Goal: Task Accomplishment & Management: Manage account settings

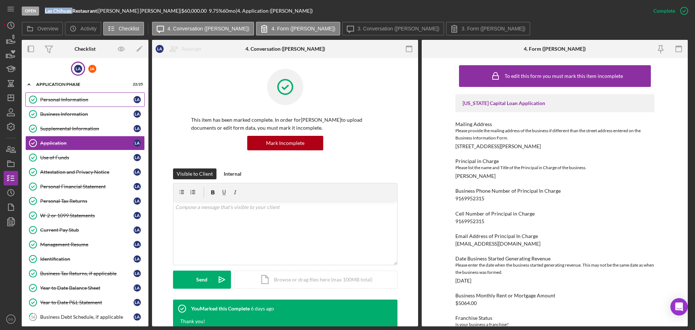
scroll to position [167, 0]
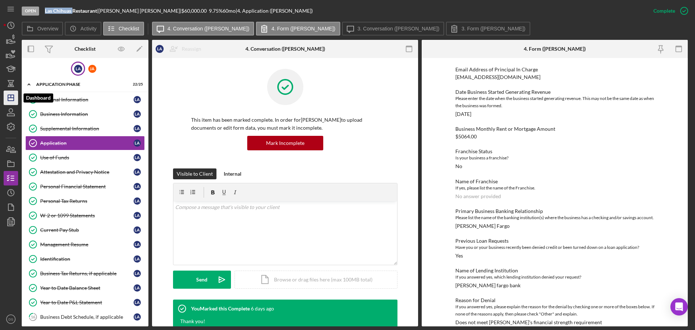
click at [14, 96] on polygon "button" at bounding box center [11, 98] width 6 height 6
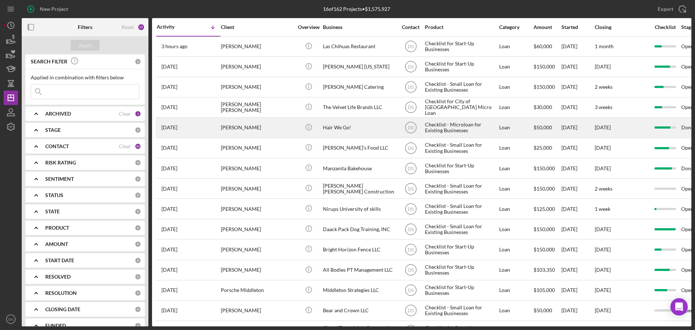
click at [369, 123] on div "Hair We Go!" at bounding box center [359, 127] width 72 height 19
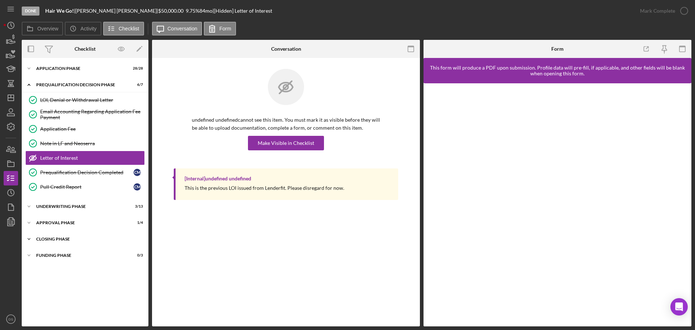
click at [70, 241] on div "Closing Phase" at bounding box center [87, 239] width 103 height 4
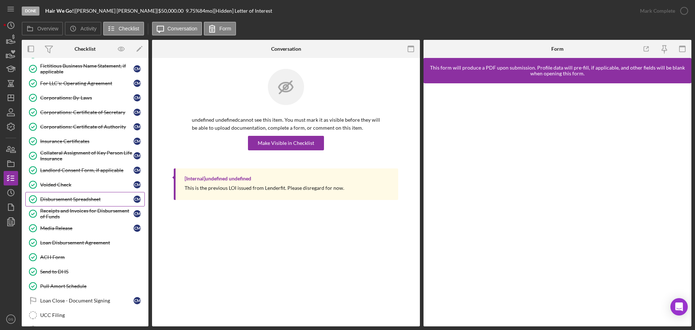
scroll to position [277, 0]
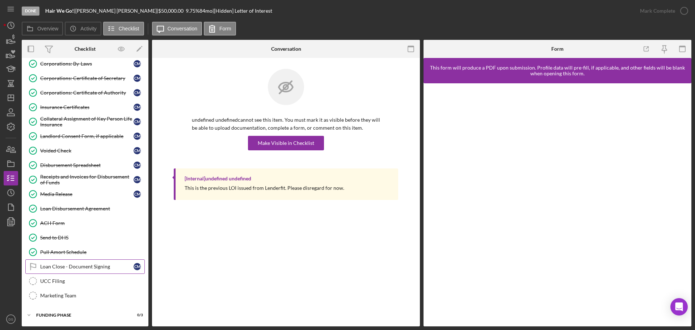
click at [71, 262] on link "Loan Close - Document Signing Loan Close - Document Signing C M" at bounding box center [84, 266] width 119 height 14
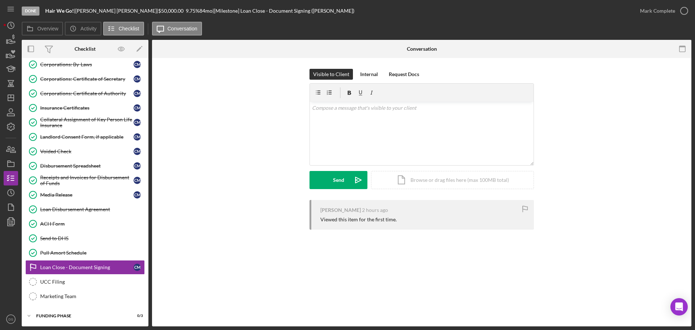
scroll to position [277, 0]
click at [687, 6] on icon "button" at bounding box center [684, 11] width 18 height 18
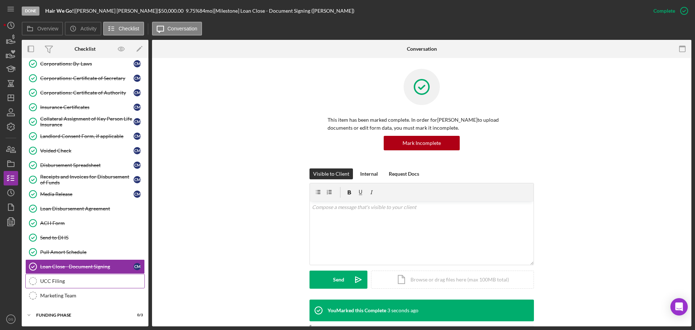
click at [73, 285] on link "UCC Filing UCC Filing" at bounding box center [84, 281] width 119 height 14
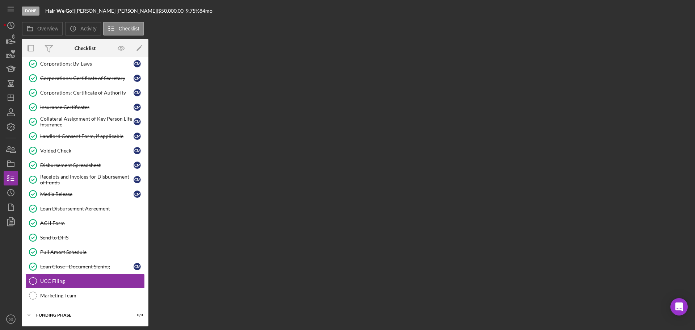
scroll to position [277, 0]
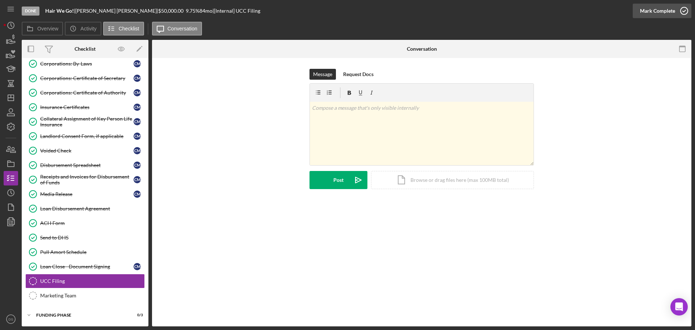
click at [687, 11] on icon "button" at bounding box center [684, 11] width 18 height 18
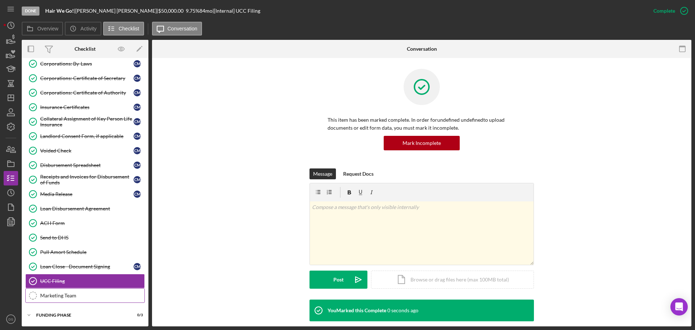
click at [89, 294] on div "Marketing Team" at bounding box center [92, 296] width 104 height 6
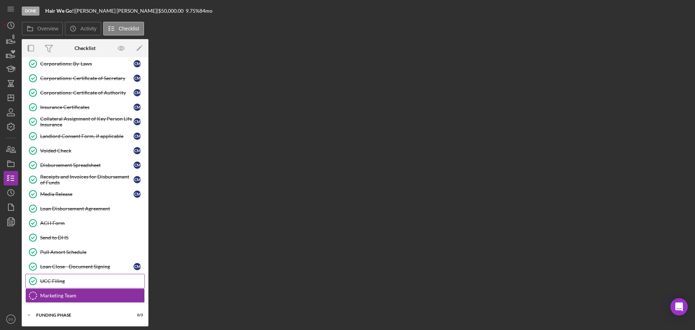
scroll to position [277, 0]
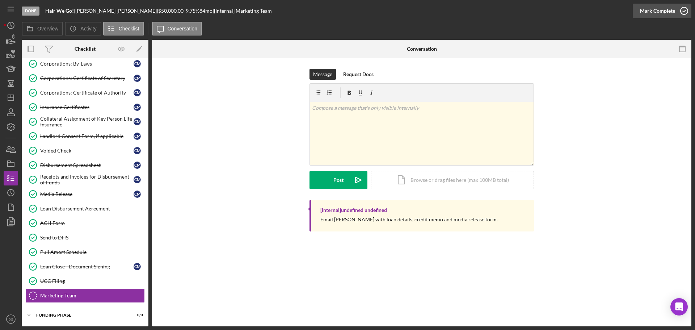
click at [681, 8] on icon "button" at bounding box center [684, 11] width 18 height 18
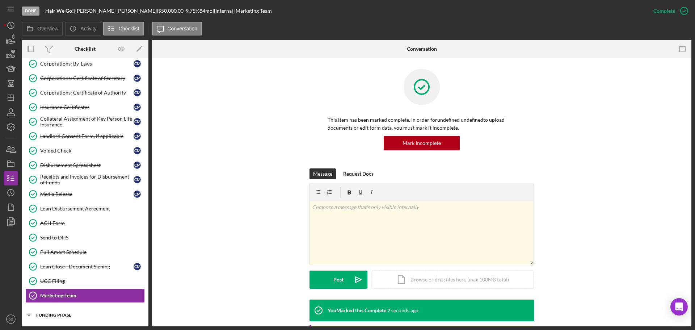
click at [84, 314] on div "Funding Phase" at bounding box center [87, 315] width 103 height 4
click at [85, 321] on div "Icon/Expander Funding Phase 0 / 3" at bounding box center [85, 315] width 127 height 14
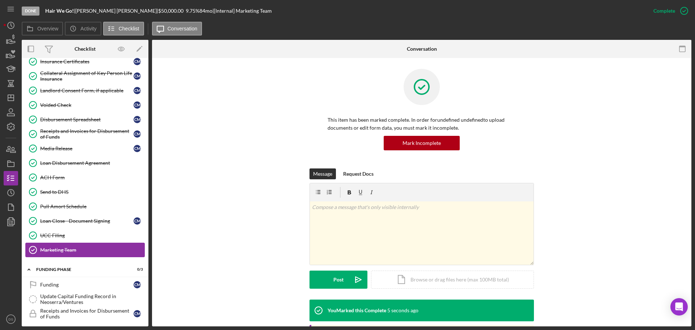
scroll to position [325, 0]
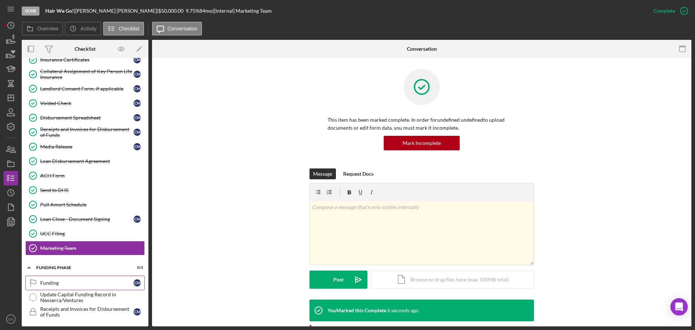
click at [97, 284] on div "Funding" at bounding box center [86, 283] width 93 height 6
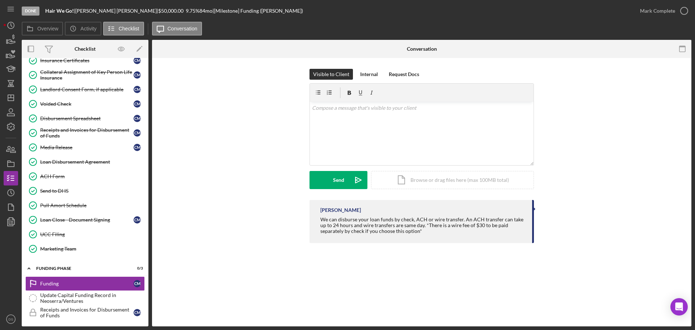
scroll to position [325, 0]
click at [680, 11] on icon "button" at bounding box center [684, 11] width 18 height 18
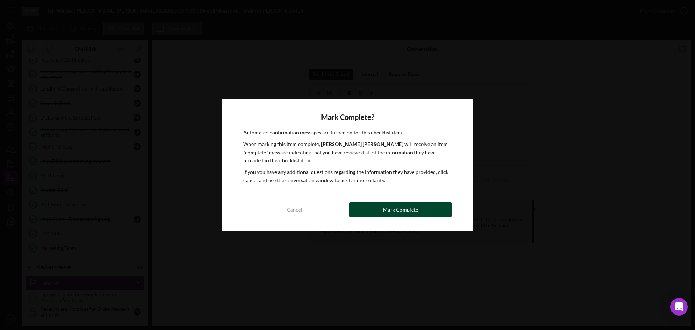
click at [431, 212] on button "Mark Complete" at bounding box center [400, 209] width 102 height 14
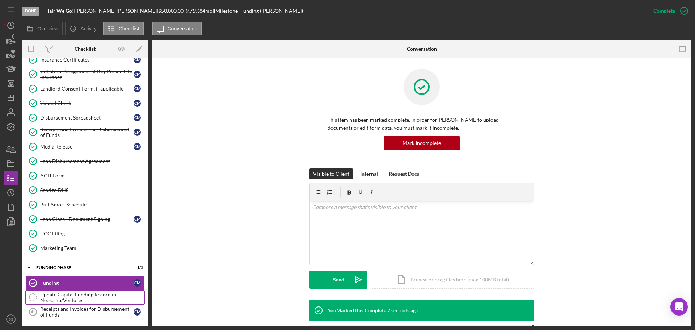
click at [72, 294] on div "Update Capital Funding Record in Neoserra/Ventures" at bounding box center [92, 297] width 104 height 12
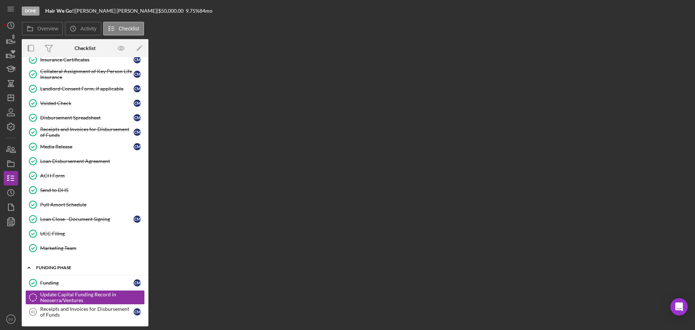
scroll to position [325, 0]
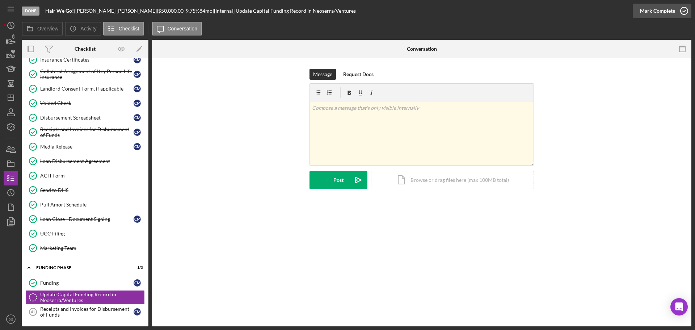
click at [686, 12] on icon "button" at bounding box center [684, 11] width 18 height 18
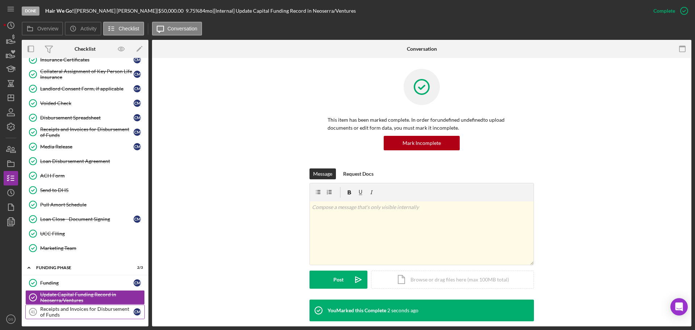
click at [63, 308] on div "Receipts and Invoices for Disbursement of Funds" at bounding box center [86, 312] width 93 height 12
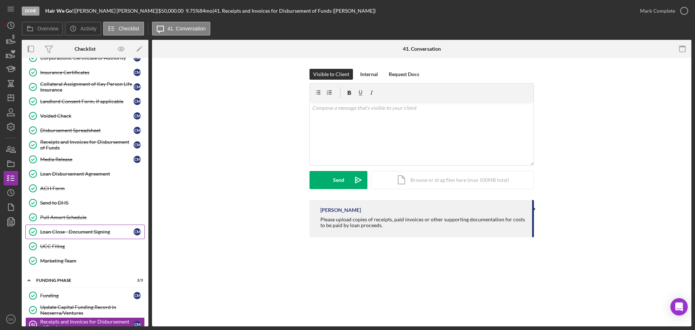
scroll to position [325, 0]
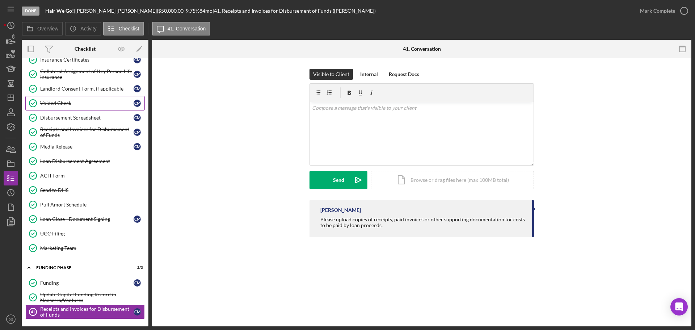
click at [91, 98] on link "Voided Check Voided Check C M" at bounding box center [84, 103] width 119 height 14
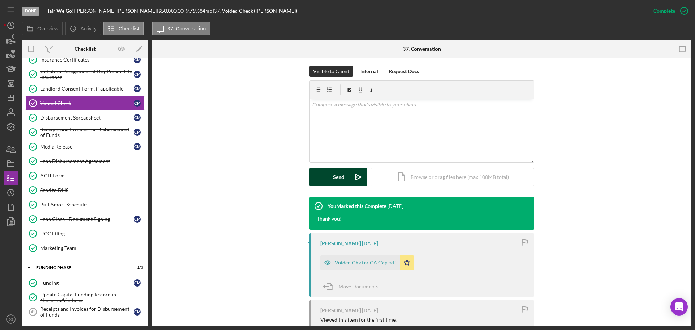
scroll to position [109, 0]
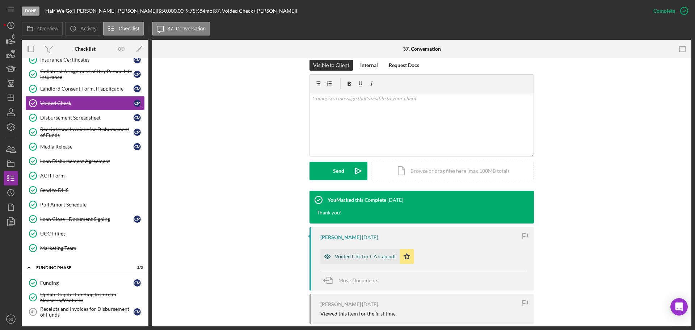
click at [364, 260] on div "Voided Chk for CA Cap.pdf" at bounding box center [359, 256] width 79 height 14
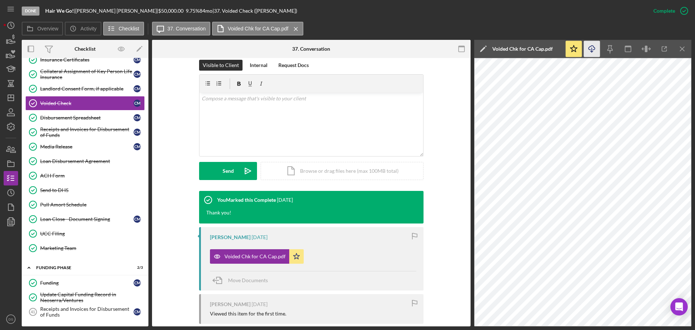
click at [591, 54] on icon "Icon/Download" at bounding box center [592, 49] width 16 height 16
